Goal: Task Accomplishment & Management: Manage account settings

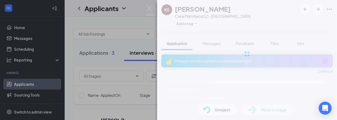
click at [149, 9] on img at bounding box center [149, 10] width 7 height 10
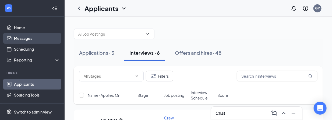
click at [30, 36] on link "Messages" at bounding box center [37, 38] width 46 height 11
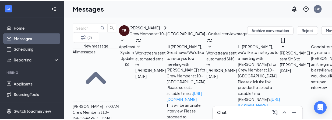
scroll to position [133, 0]
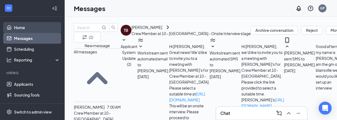
click at [15, 28] on link "Home" at bounding box center [37, 27] width 46 height 11
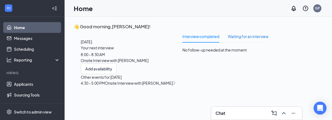
click at [245, 39] on div "Waiting for an interview" at bounding box center [248, 36] width 41 height 6
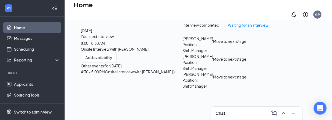
scroll to position [10, 0]
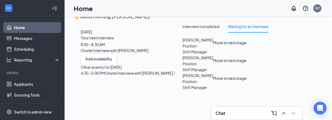
click at [246, 48] on button "Move to next stage" at bounding box center [229, 43] width 33 height 12
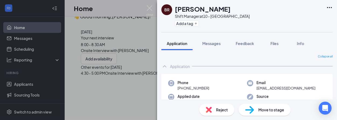
click at [222, 105] on div "Reject" at bounding box center [216, 110] width 35 height 12
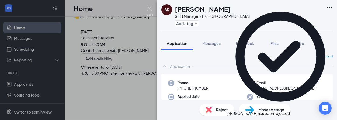
click at [150, 8] on img at bounding box center [149, 10] width 7 height 10
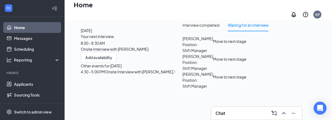
scroll to position [40, 0]
click at [246, 83] on button "Move to next stage" at bounding box center [229, 77] width 33 height 12
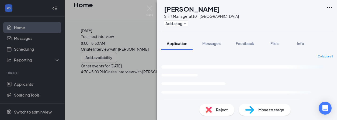
click at [217, 112] on span "Reject" at bounding box center [222, 110] width 12 height 6
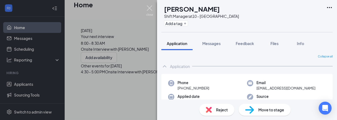
click at [151, 9] on img at bounding box center [149, 10] width 7 height 10
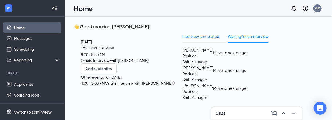
click at [217, 39] on div "Interview completed" at bounding box center [200, 36] width 37 height 6
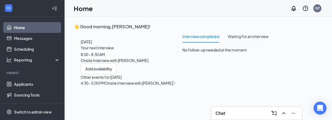
click at [232, 43] on div "Interview completed Waiting for an interview" at bounding box center [225, 36] width 86 height 12
click at [240, 39] on div "Waiting for an interview" at bounding box center [248, 36] width 41 height 6
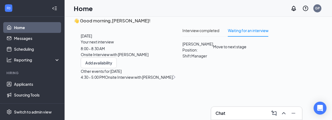
scroll to position [11, 0]
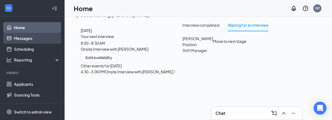
click at [19, 41] on link "Messages" at bounding box center [37, 38] width 46 height 11
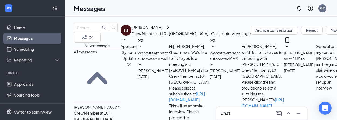
scroll to position [77, 0]
type textarea "Good morning I am looking forward to our interview at 4:30pm [DATE]"
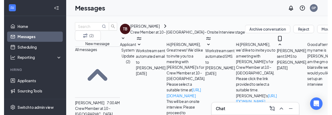
scroll to position [174, 0]
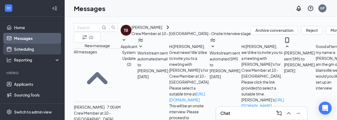
click at [29, 50] on link "Scheduling" at bounding box center [37, 49] width 46 height 11
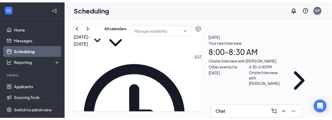
scroll to position [9, 0]
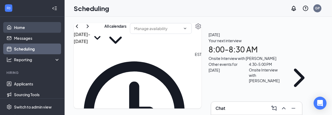
click at [23, 23] on link "Home" at bounding box center [37, 27] width 46 height 11
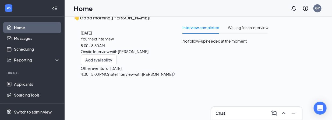
scroll to position [53, 0]
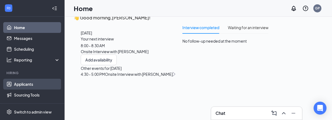
click at [29, 87] on link "Applicants" at bounding box center [37, 84] width 46 height 11
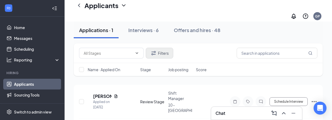
scroll to position [32, 0]
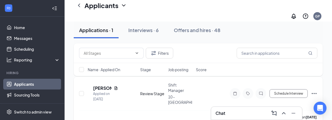
click at [315, 90] on icon "Ellipses" at bounding box center [314, 93] width 6 height 6
click at [213, 96] on div "MI [PERSON_NAME] Applied on [DATE] Review Stage Shift Manager 10 - [GEOGRAPHIC_…" at bounding box center [198, 96] width 238 height 28
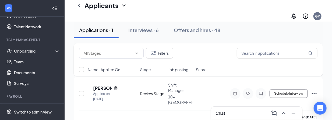
scroll to position [0, 0]
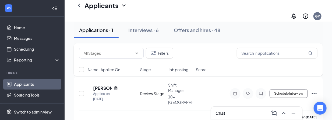
click at [253, 73] on div "Name · Applied On Stage Job posting Score" at bounding box center [198, 69] width 249 height 13
